Goal: Transaction & Acquisition: Download file/media

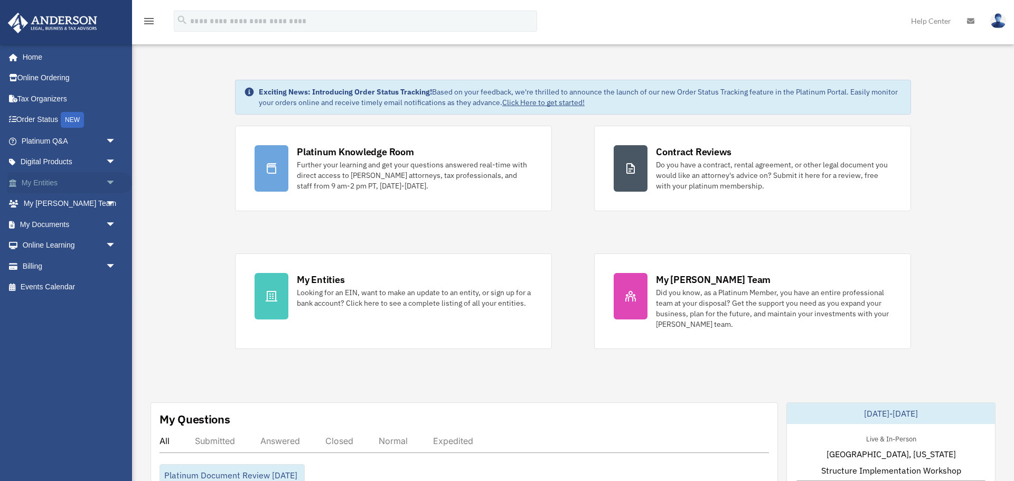
click at [43, 183] on link "My Entities arrow_drop_down" at bounding box center [69, 182] width 125 height 21
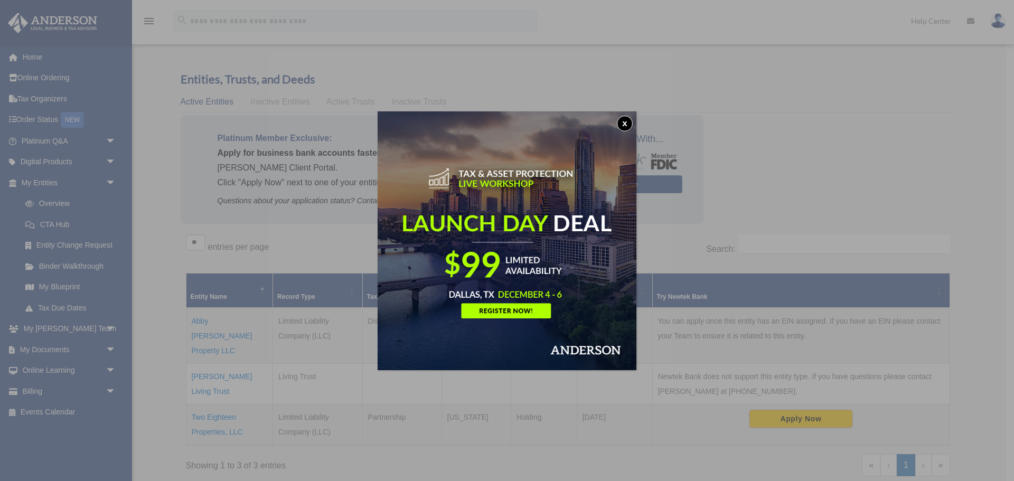
click at [625, 123] on button "x" at bounding box center [625, 124] width 16 height 16
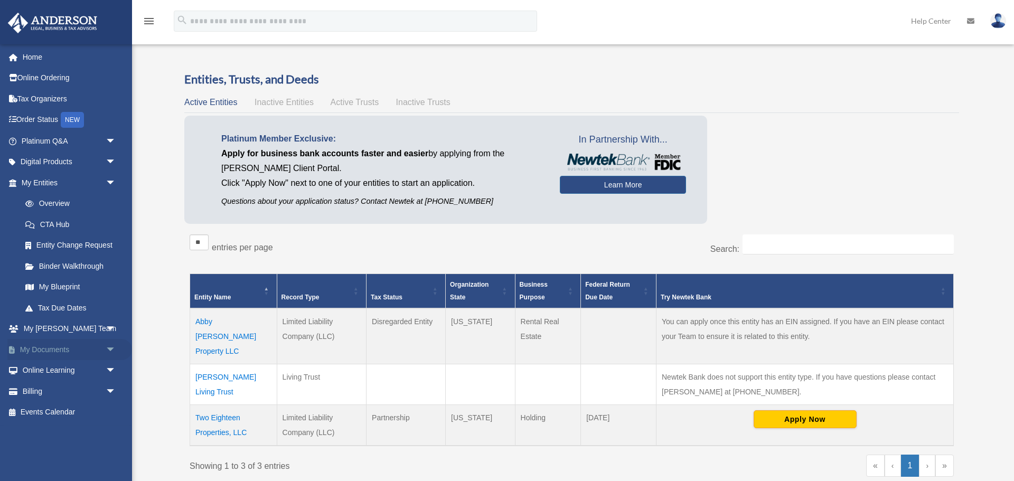
click at [107, 350] on span "arrow_drop_down" at bounding box center [116, 350] width 21 height 22
click at [44, 373] on link "Box" at bounding box center [73, 370] width 117 height 21
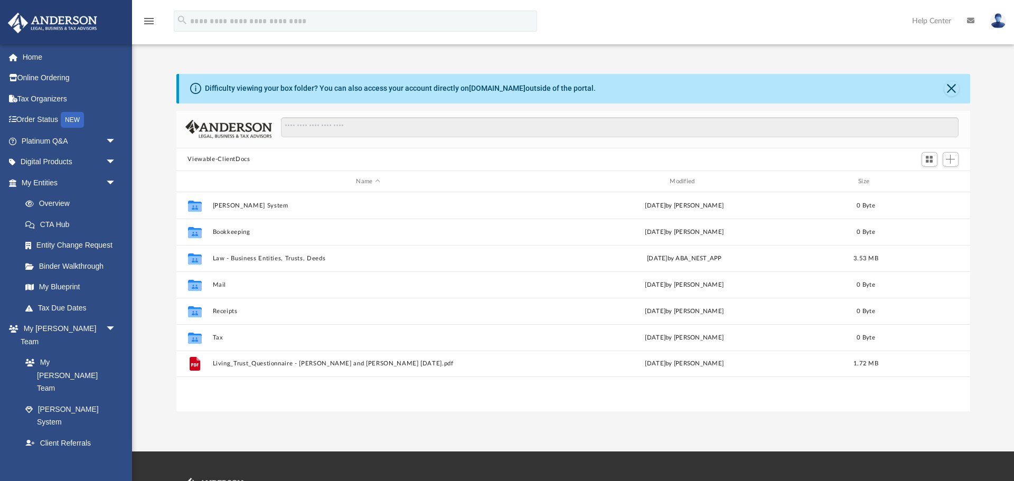
scroll to position [240, 794]
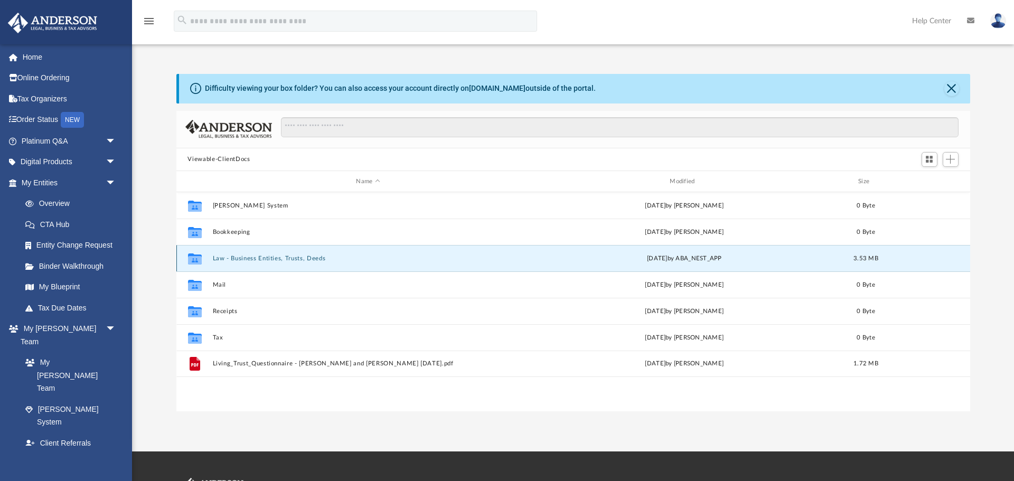
click at [281, 258] on button "Law - Business Entities, Trusts, Deeds" at bounding box center [368, 258] width 312 height 7
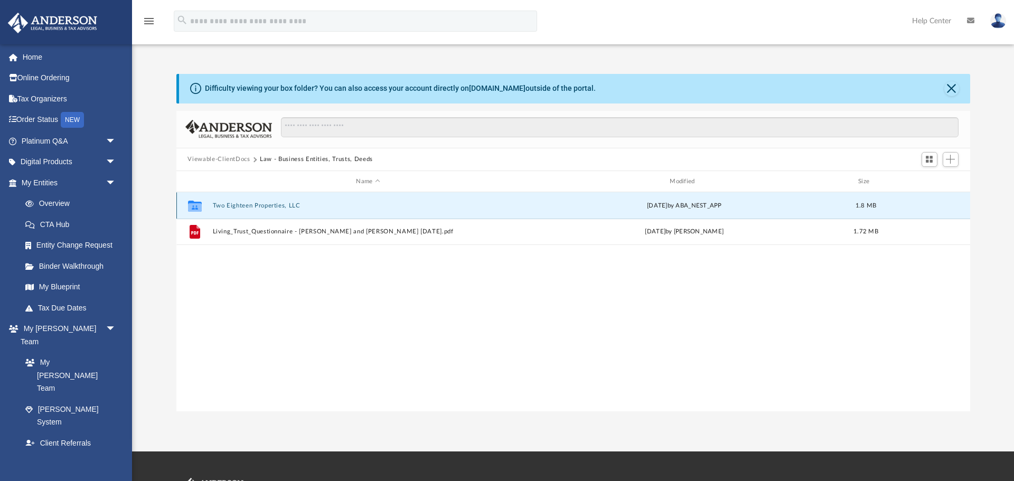
click at [248, 205] on button "Two Eighteen Properties, LLC" at bounding box center [368, 205] width 312 height 7
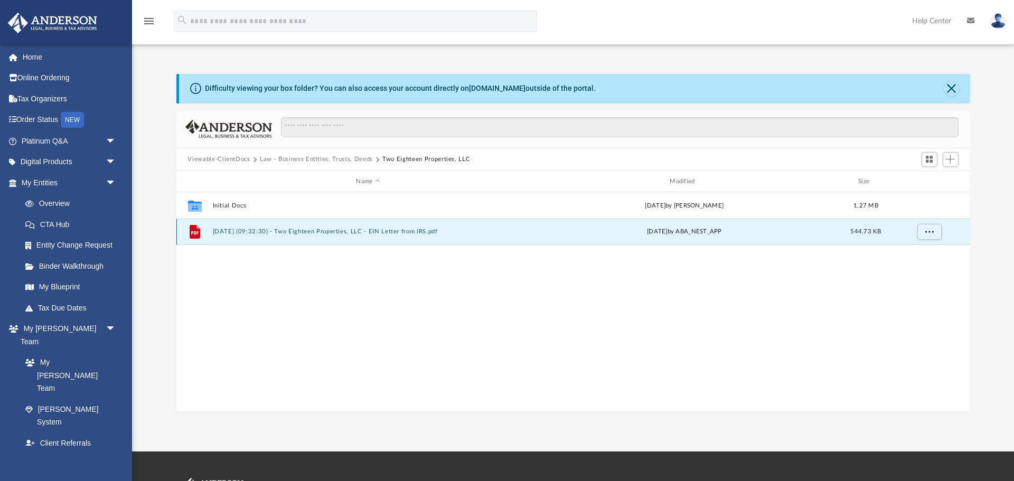
click at [305, 231] on button "2025.09.22 (09:32:30) - Two Eighteen Properties, LLC - EIN Letter from IRS.pdf" at bounding box center [368, 232] width 312 height 7
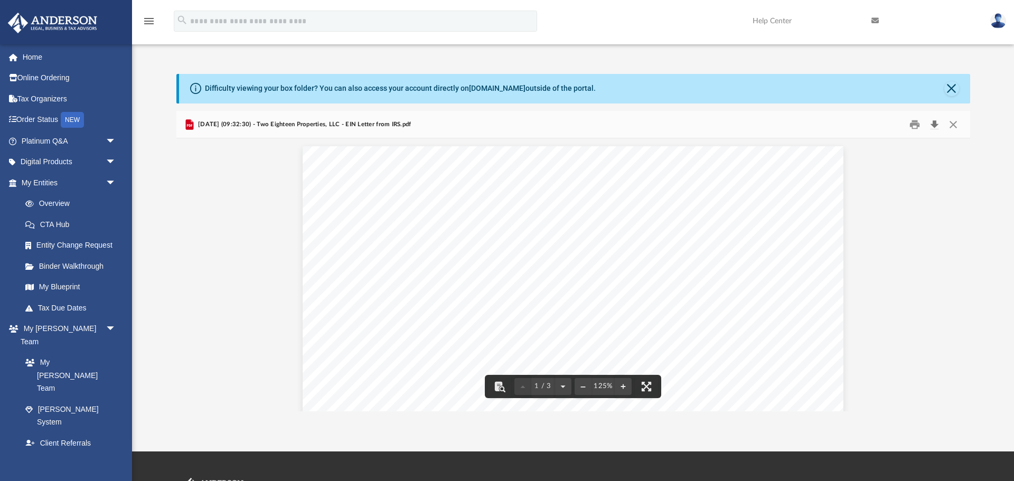
click at [936, 125] on button "Download" at bounding box center [935, 124] width 19 height 16
click at [950, 90] on button "Close" at bounding box center [952, 88] width 15 height 15
